Goal: Task Accomplishment & Management: Manage account settings

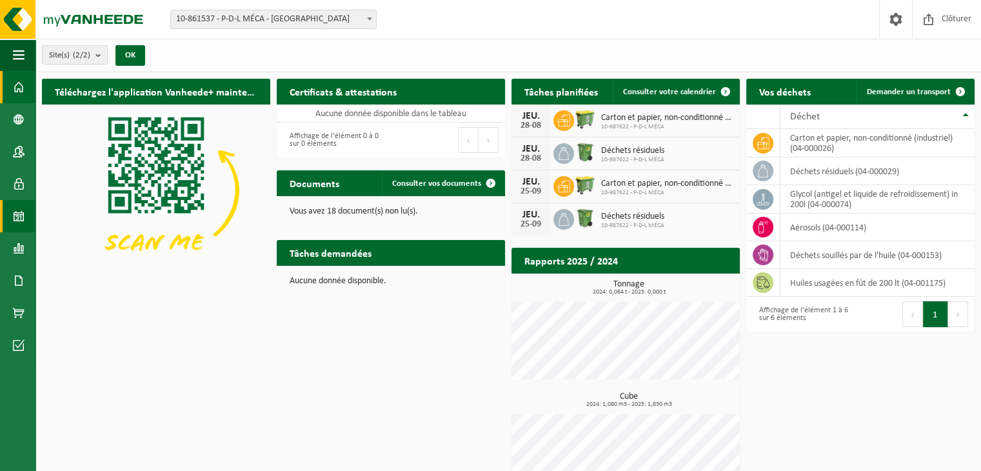
click at [15, 230] on span at bounding box center [19, 216] width 12 height 32
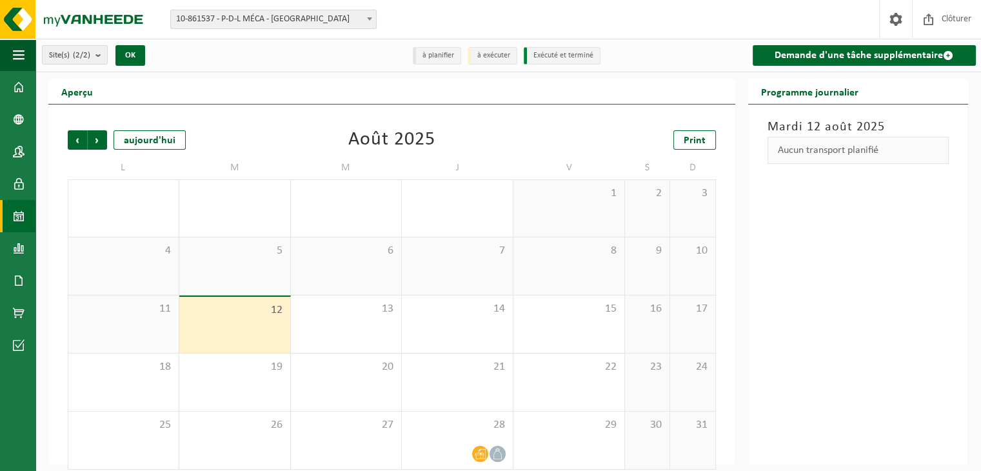
click at [121, 321] on div "11" at bounding box center [123, 323] width 110 height 57
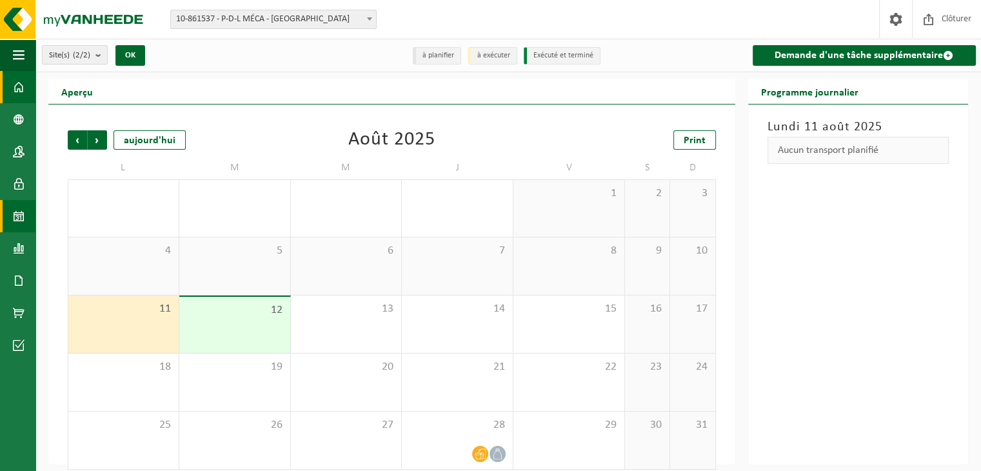
click at [23, 86] on span at bounding box center [19, 87] width 12 height 32
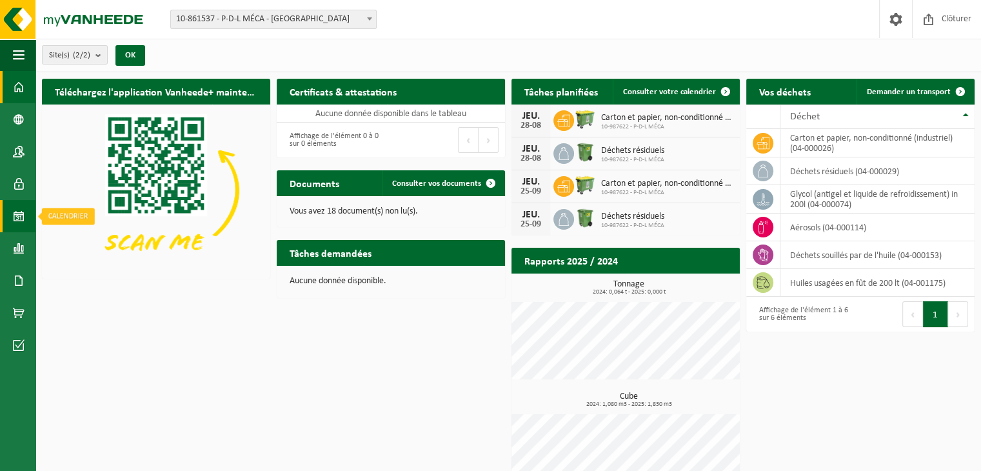
click at [17, 212] on span at bounding box center [19, 216] width 12 height 32
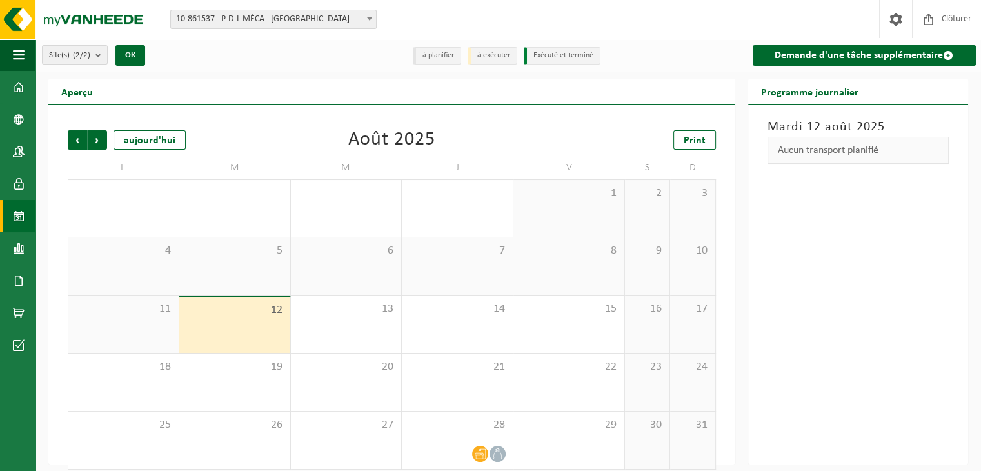
scroll to position [11, 0]
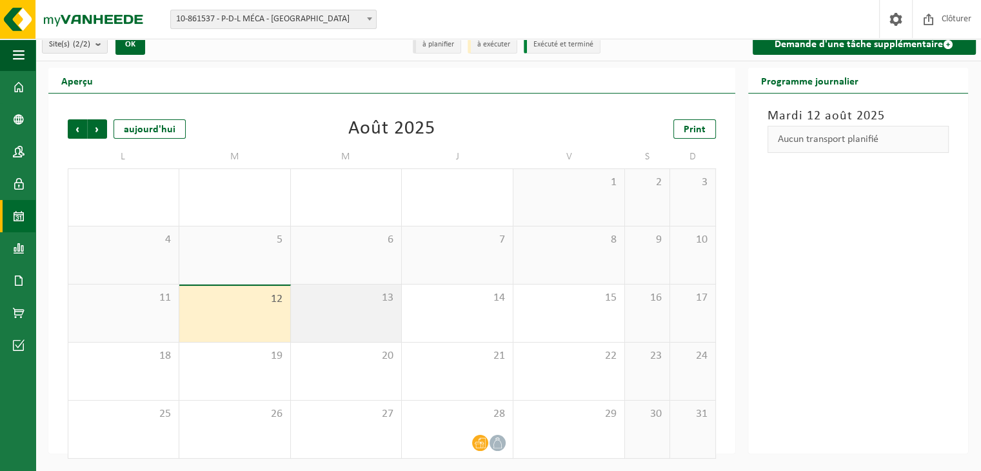
click at [335, 321] on div "13" at bounding box center [346, 312] width 111 height 57
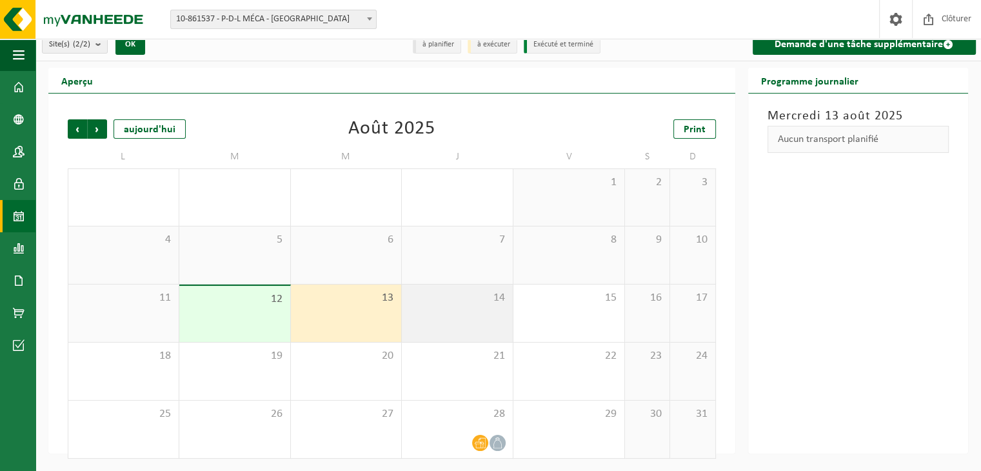
click at [426, 315] on div "14" at bounding box center [457, 312] width 111 height 57
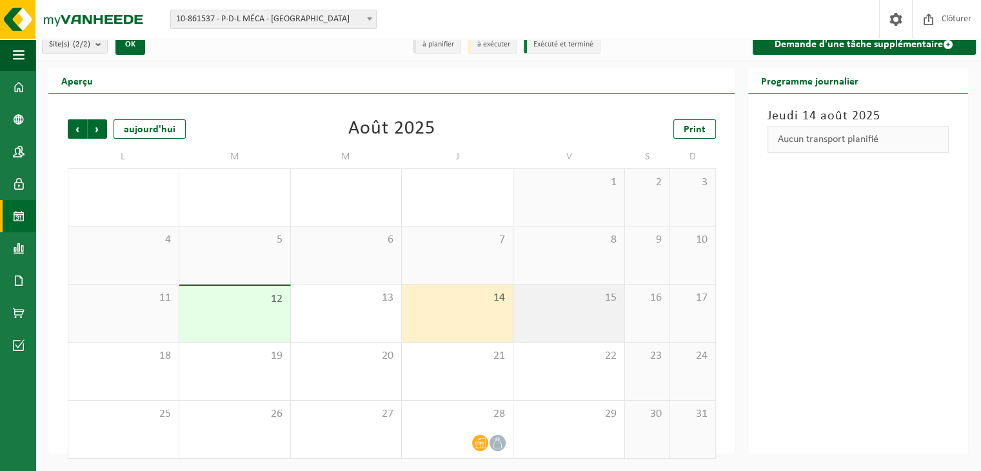
click at [550, 317] on div "15" at bounding box center [568, 312] width 111 height 57
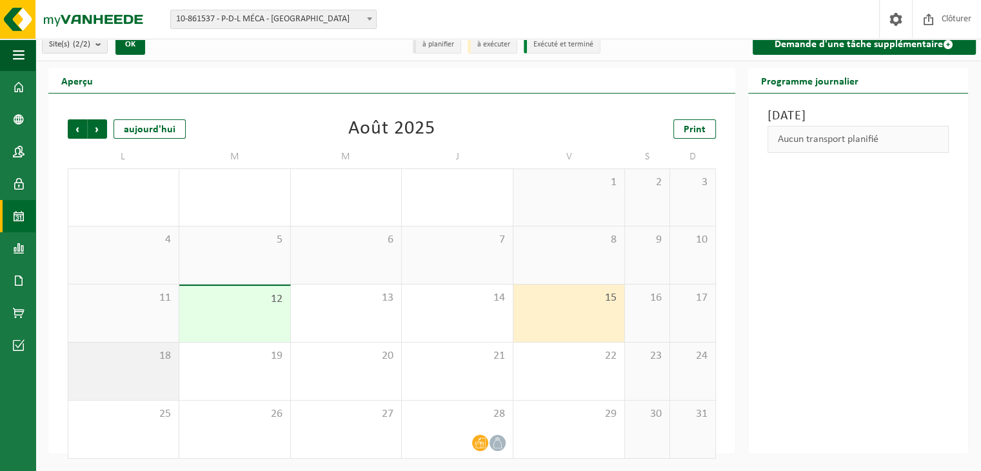
click at [144, 372] on div "18" at bounding box center [123, 371] width 110 height 57
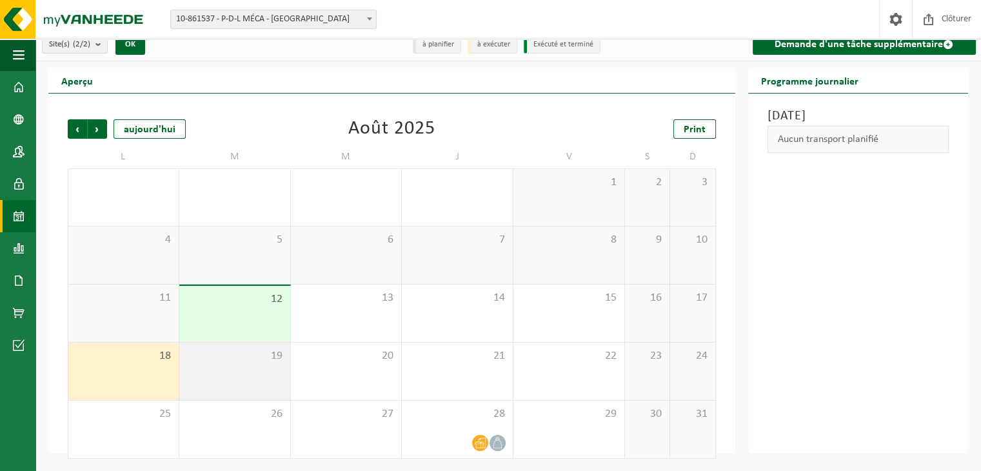
click at [245, 388] on div "19" at bounding box center [234, 371] width 111 height 57
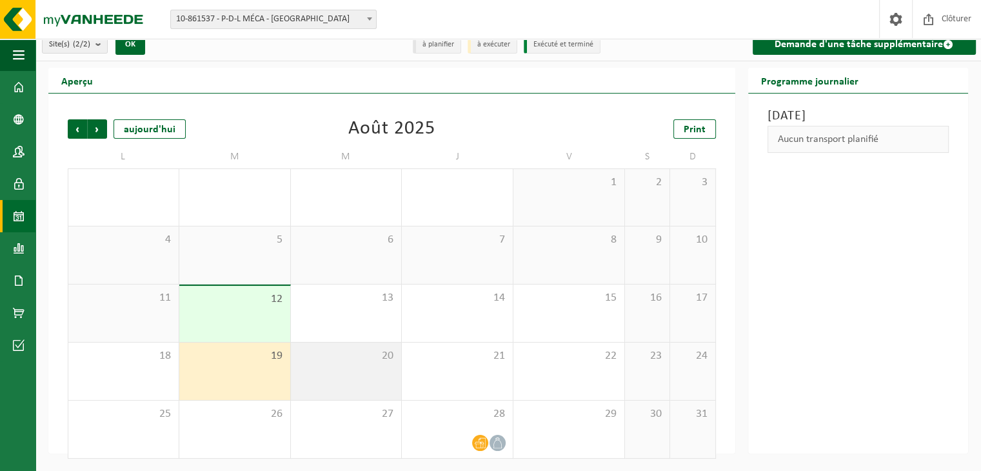
click at [346, 392] on div "20" at bounding box center [346, 371] width 111 height 57
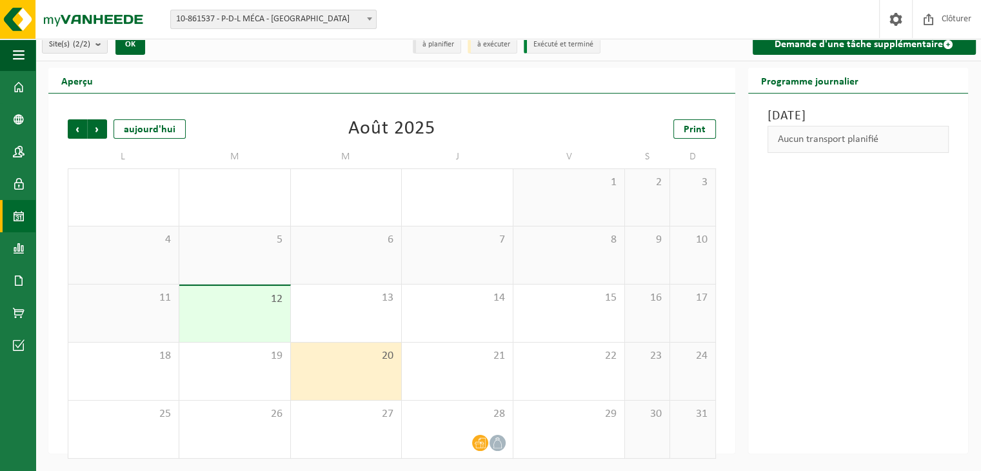
click at [97, 54] on div "Site(s) (2/2) Tout sélectionner Tout désélectionner Sélectionner les actifs P-D…" at bounding box center [153, 44] width 237 height 28
click at [97, 53] on div "Site(s) (2/2) Tout sélectionner Tout désélectionner Sélectionner les actifs P-D…" at bounding box center [153, 44] width 237 height 28
click at [97, 45] on b "submit" at bounding box center [101, 44] width 12 height 18
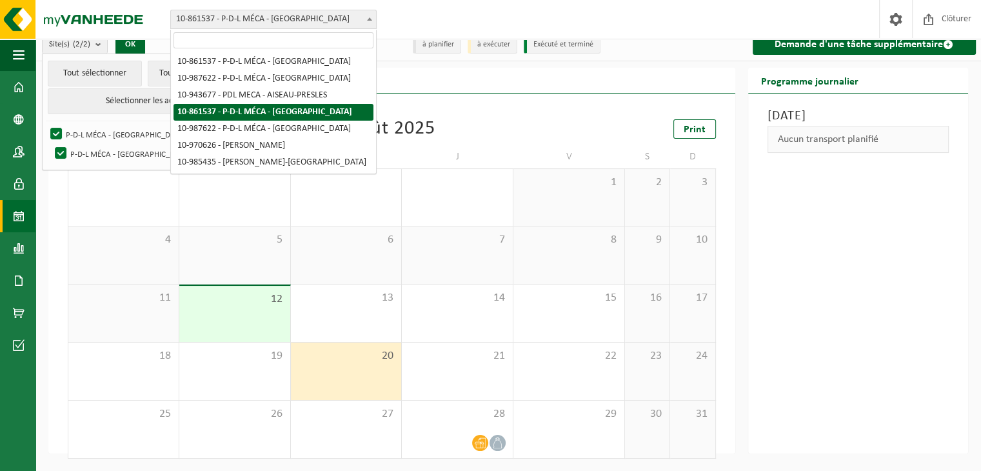
click at [263, 22] on span "10-861537 - P-D-L MÉCA - [GEOGRAPHIC_DATA]" at bounding box center [273, 19] width 205 height 18
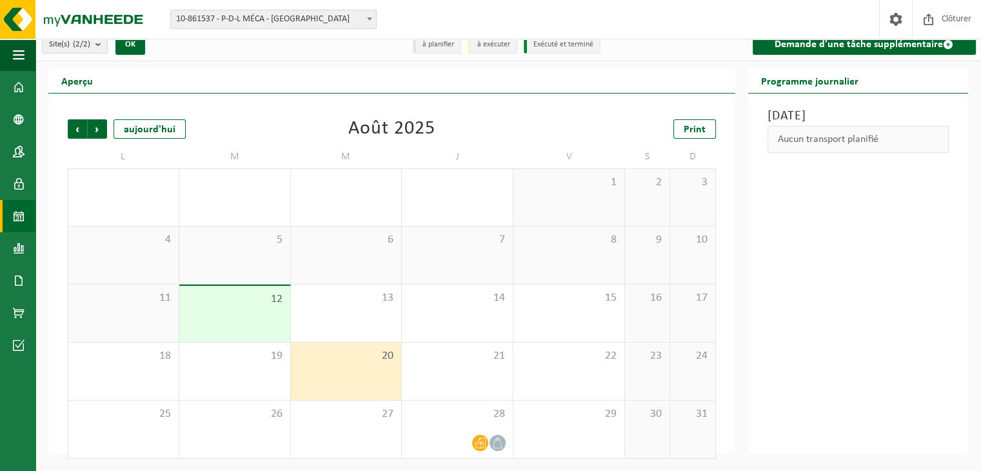
click at [107, 47] on b "submit" at bounding box center [101, 44] width 12 height 18
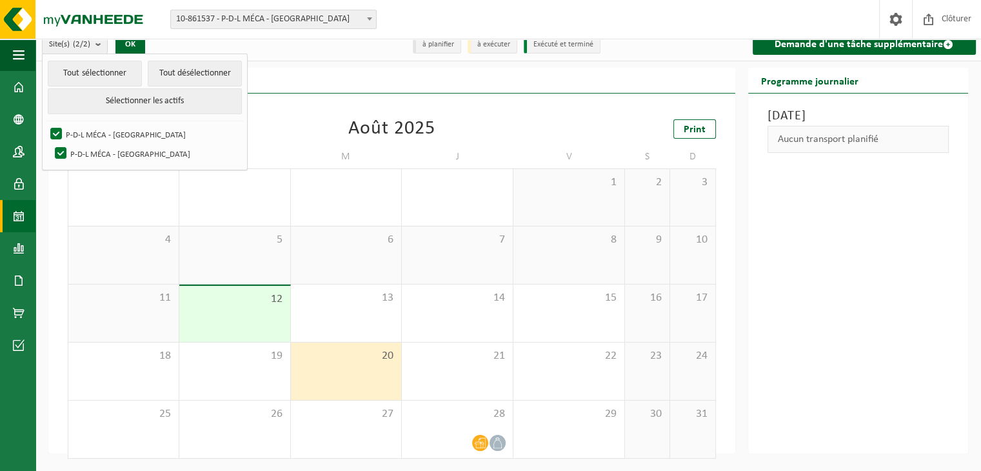
click at [107, 47] on b "submit" at bounding box center [101, 44] width 12 height 19
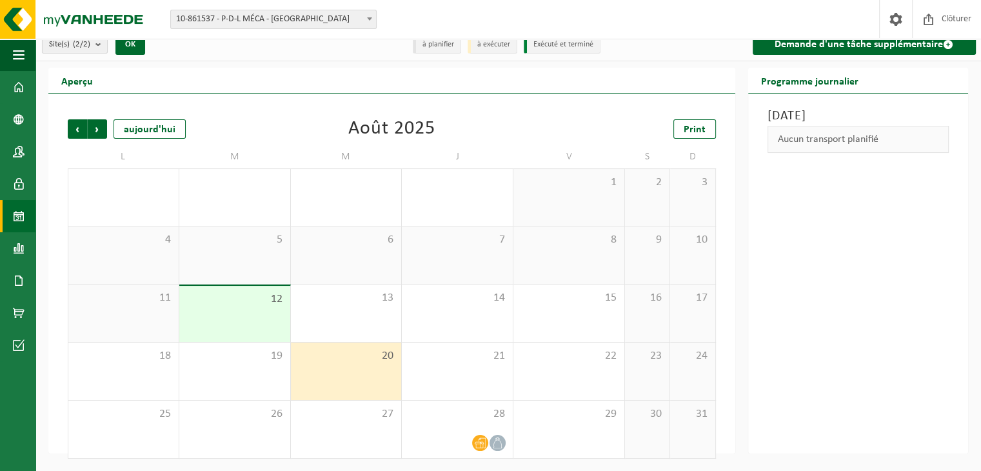
click at [107, 47] on b "submit" at bounding box center [101, 44] width 12 height 18
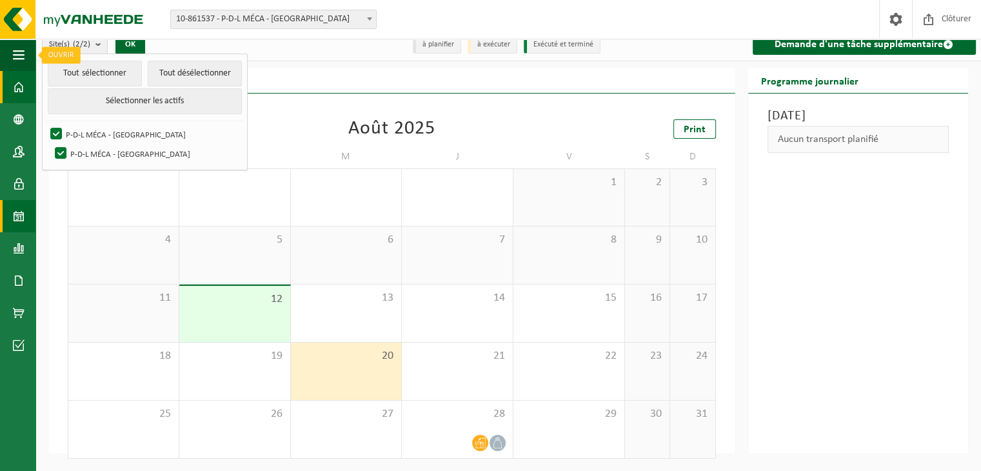
click at [11, 83] on link "Tableau de bord" at bounding box center [17, 87] width 35 height 32
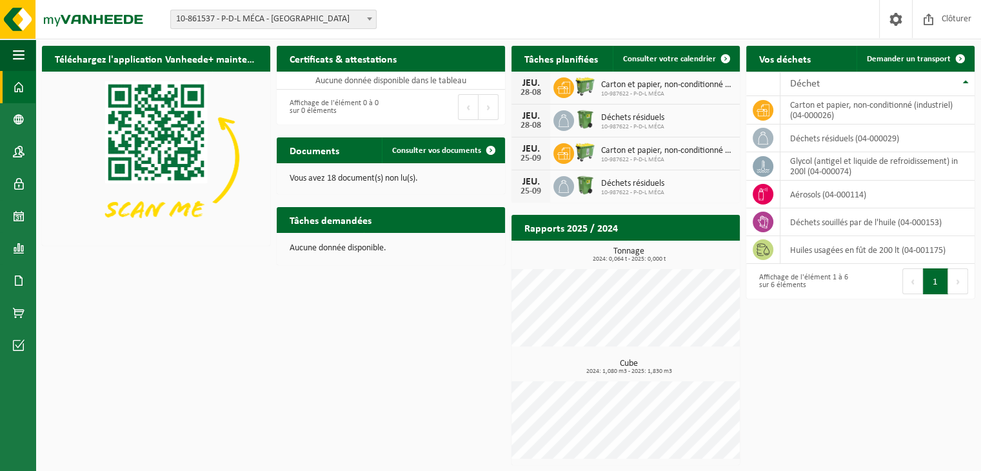
scroll to position [34, 0]
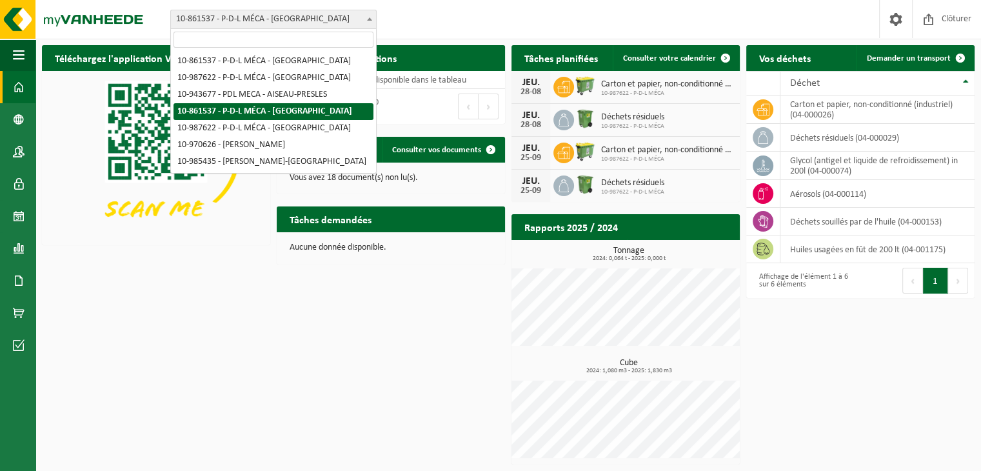
click at [191, 23] on span "10-861537 - P-D-L MÉCA - [GEOGRAPHIC_DATA]" at bounding box center [273, 19] width 205 height 18
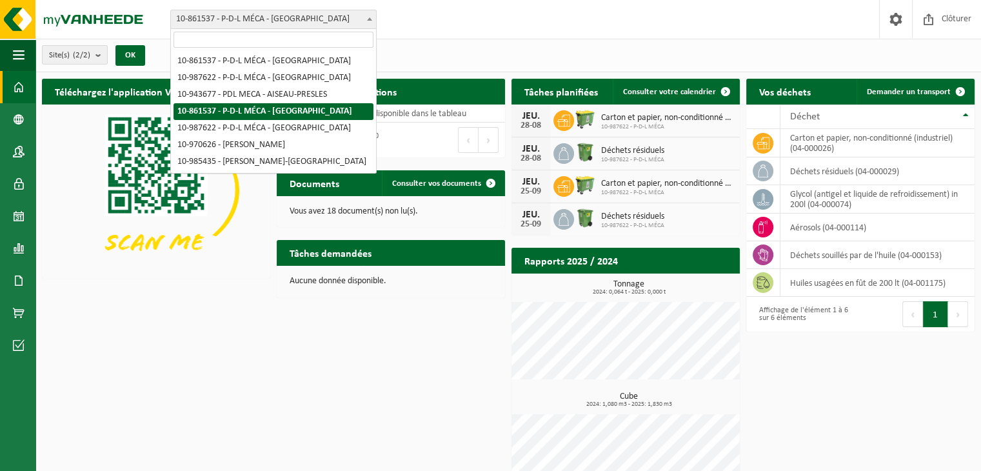
click at [306, 21] on span "10-861537 - P-D-L MÉCA - [GEOGRAPHIC_DATA]" at bounding box center [273, 19] width 205 height 18
click at [304, 24] on span "10-861537 - P-D-L MÉCA - [GEOGRAPHIC_DATA]" at bounding box center [273, 19] width 205 height 18
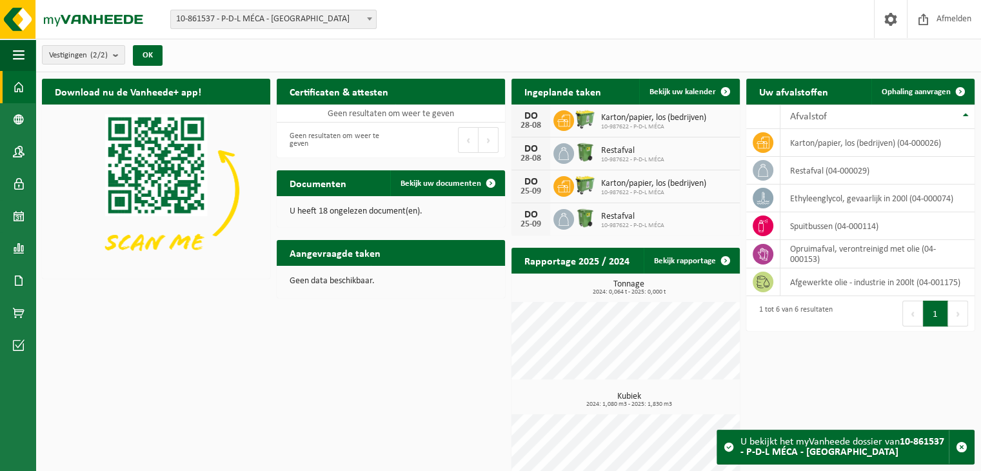
drag, startPoint x: 0, startPoint y: 0, endPoint x: 270, endPoint y: 16, distance: 270.8
click at [270, 16] on span "10-861537 - P-D-L MÉCA - [GEOGRAPHIC_DATA]" at bounding box center [273, 19] width 205 height 18
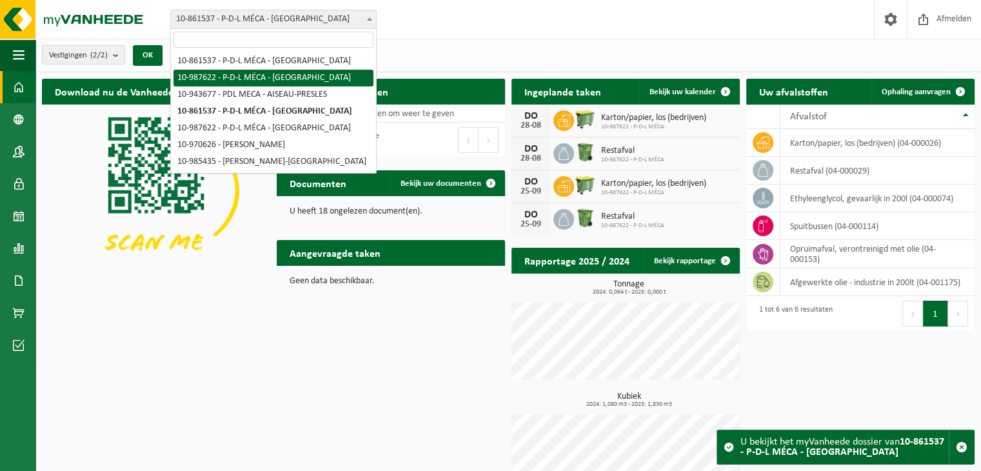
select select "167279"
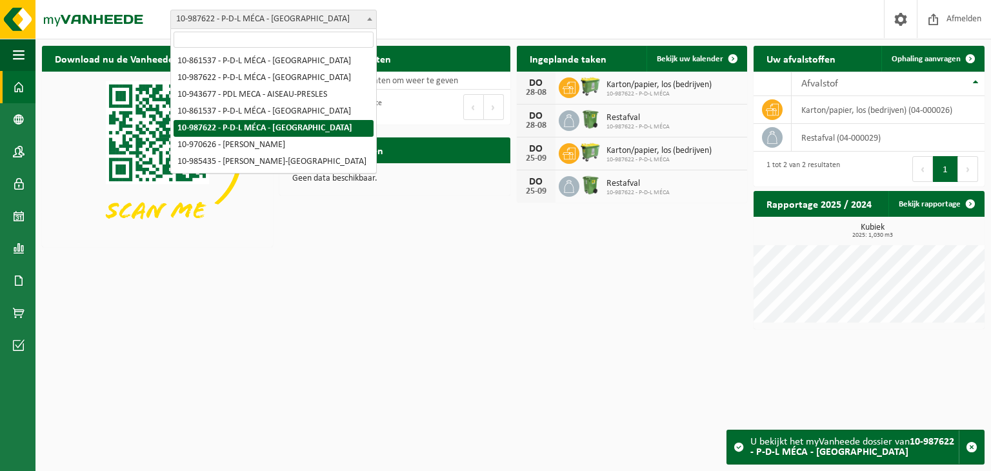
drag, startPoint x: 0, startPoint y: 0, endPoint x: 250, endPoint y: 17, distance: 250.3
click at [250, 17] on span "10-987622 - P-D-L MÉCA - [GEOGRAPHIC_DATA]" at bounding box center [273, 19] width 205 height 18
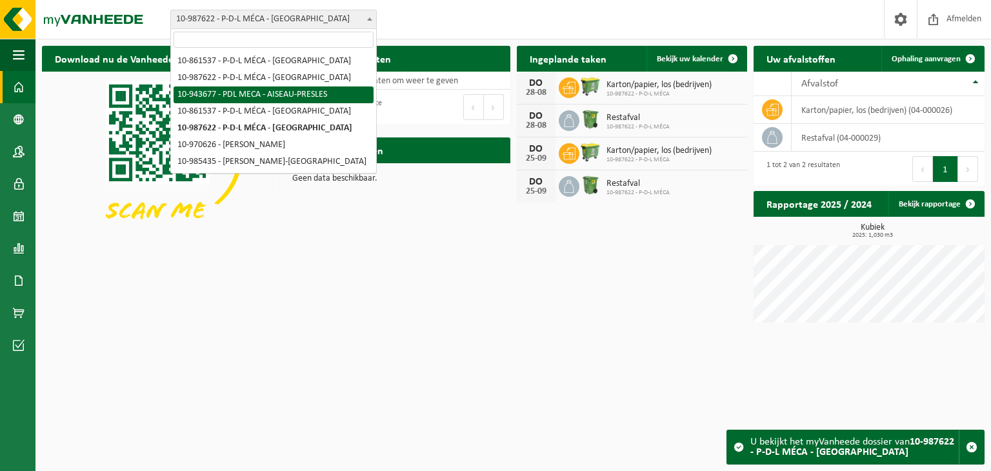
select select "140404"
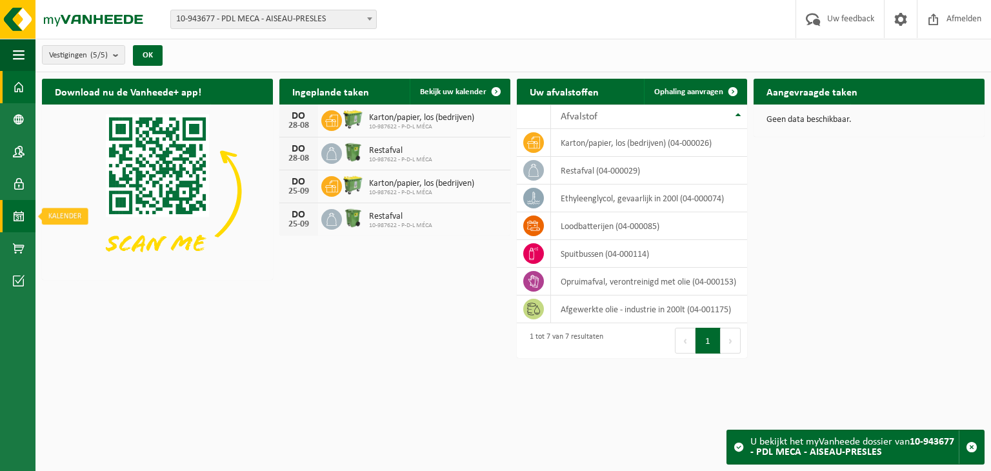
click at [17, 221] on span at bounding box center [19, 216] width 12 height 32
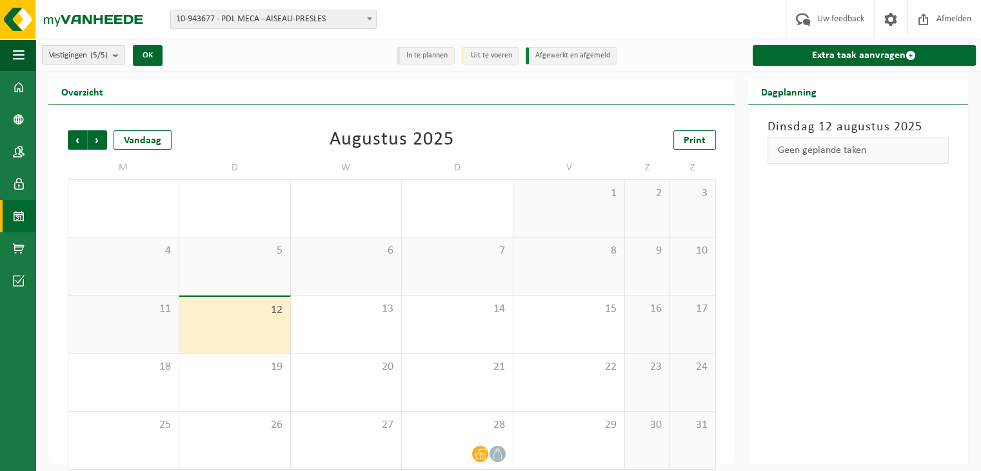
scroll to position [11, 0]
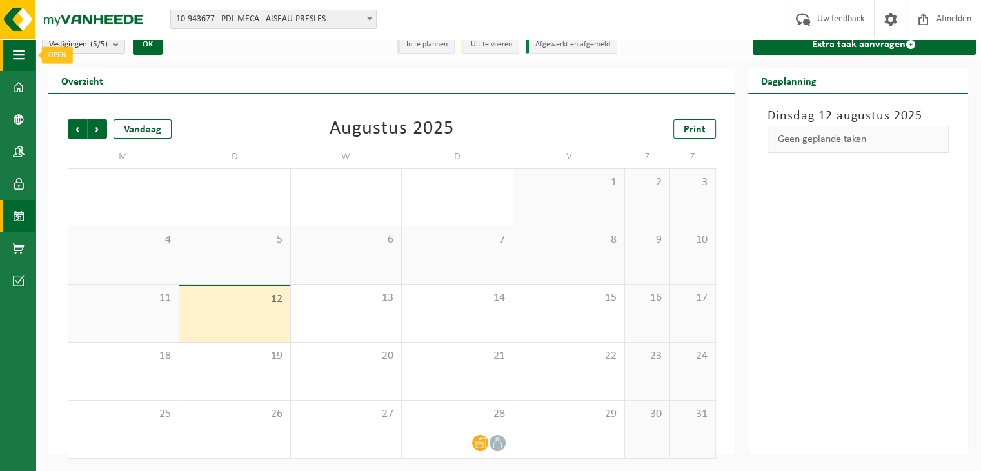
click at [10, 46] on button "Navigatie" at bounding box center [17, 55] width 35 height 32
